Goal: Task Accomplishment & Management: Manage account settings

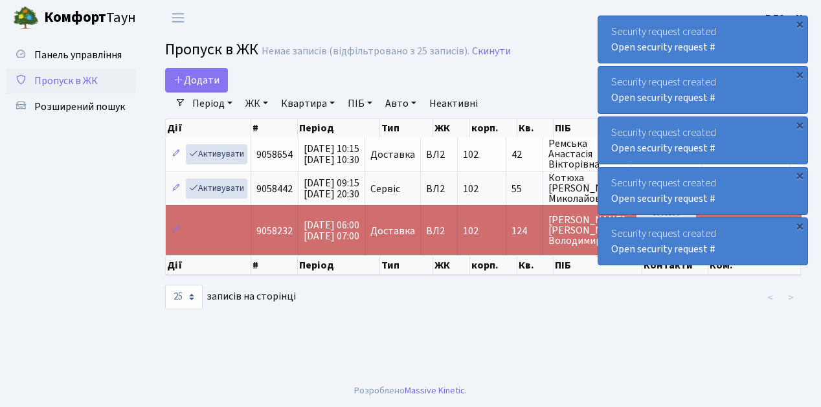
select select "25"
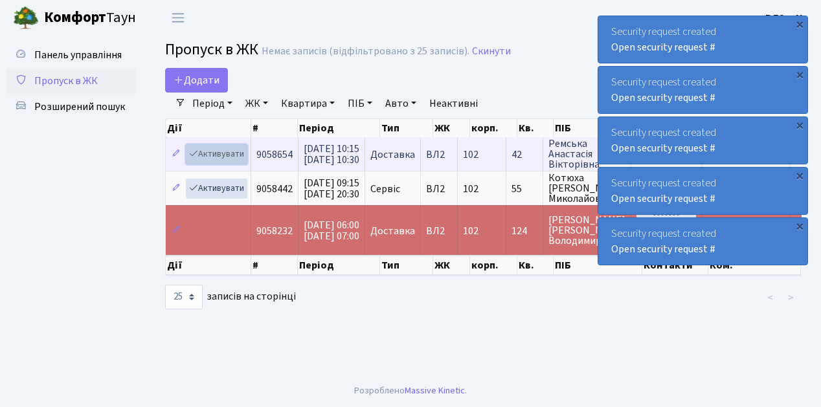
click at [219, 157] on link "Активувати" at bounding box center [216, 154] width 61 height 20
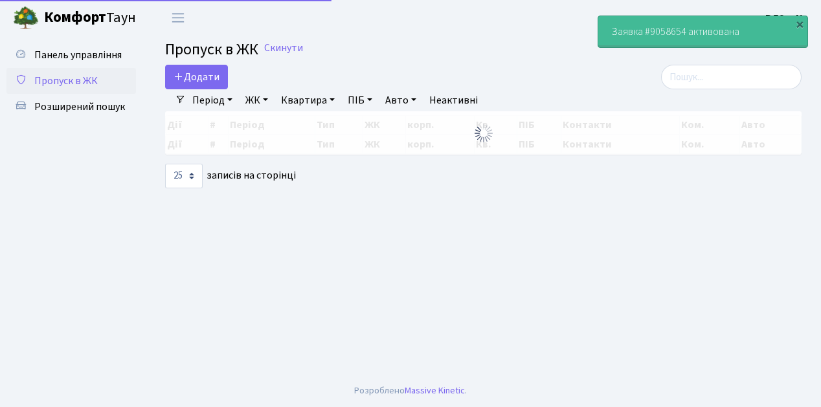
select select "25"
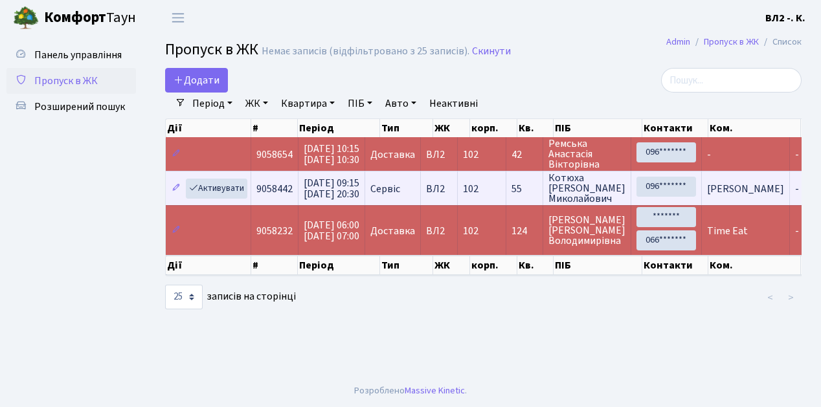
click at [740, 194] on span "[PERSON_NAME]" at bounding box center [745, 189] width 77 height 14
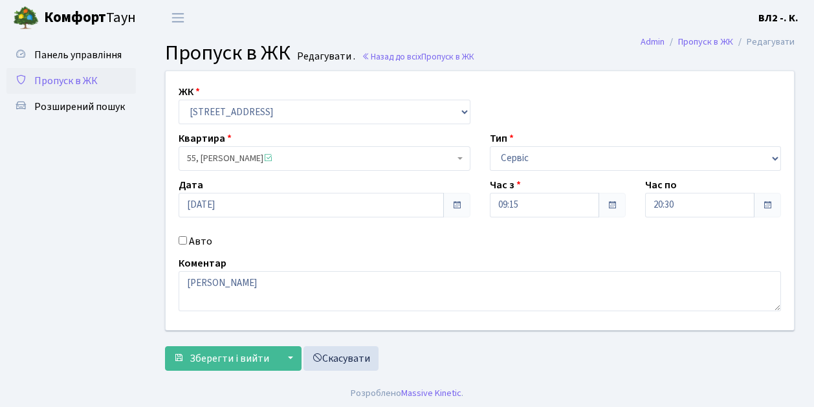
scroll to position [1, 0]
